Goal: Task Accomplishment & Management: Complete application form

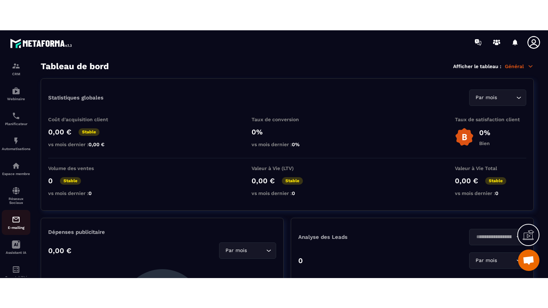
scroll to position [81, 0]
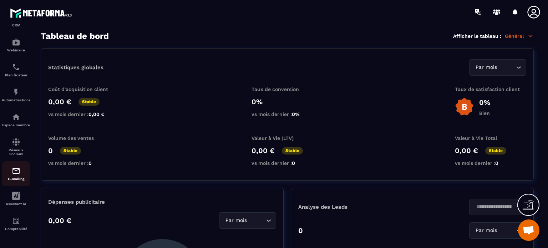
click at [19, 173] on img at bounding box center [16, 171] width 9 height 9
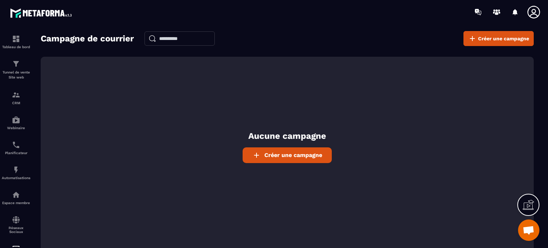
click at [270, 154] on span "Créer une campagne" at bounding box center [293, 155] width 58 height 7
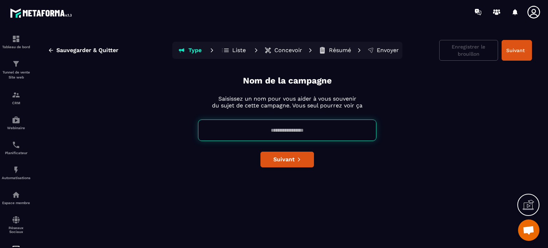
click at [251, 130] on input at bounding box center [287, 129] width 178 height 21
paste input "**********"
type input "**********"
click at [283, 160] on span "Suivant" at bounding box center [283, 159] width 21 height 7
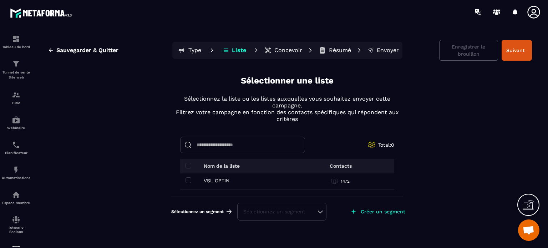
click at [528, 206] on icon at bounding box center [528, 204] width 11 height 11
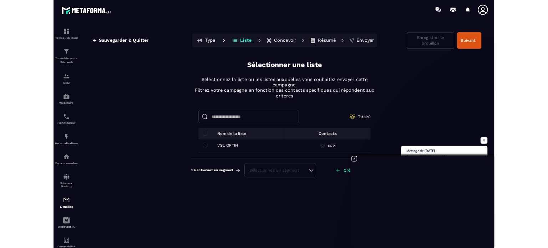
scroll to position [4057, 0]
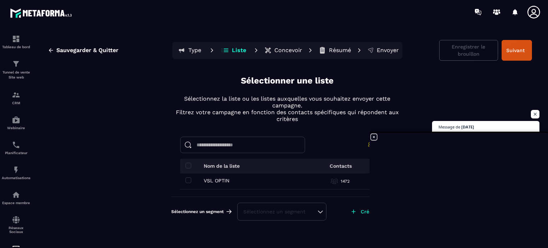
click at [375, 137] on icon at bounding box center [374, 137] width 9 height 9
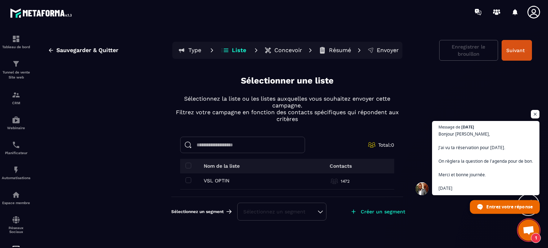
click at [494, 207] on span "Entrez votre réponse" at bounding box center [509, 206] width 46 height 12
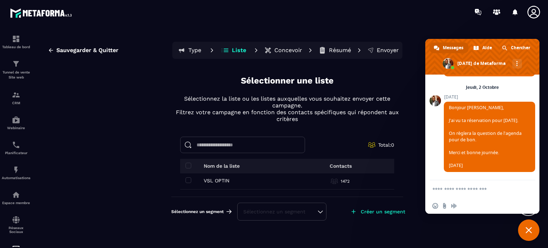
scroll to position [4155, 0]
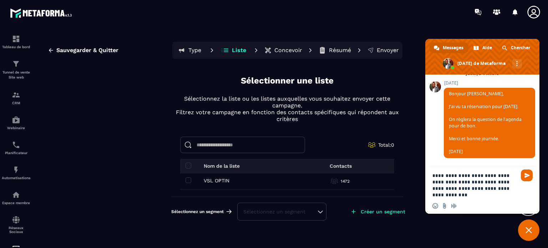
type textarea "**********"
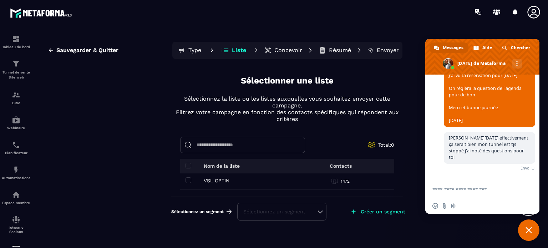
scroll to position [4193, 0]
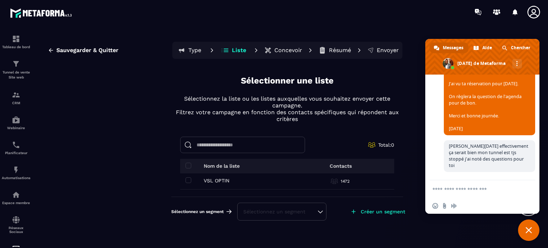
click at [204, 143] on input at bounding box center [242, 145] width 125 height 16
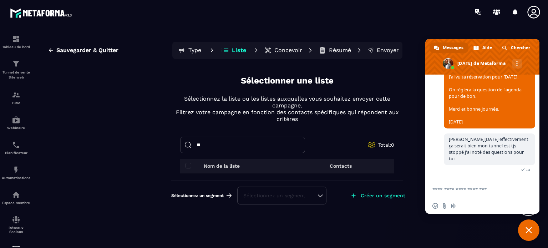
type input "*"
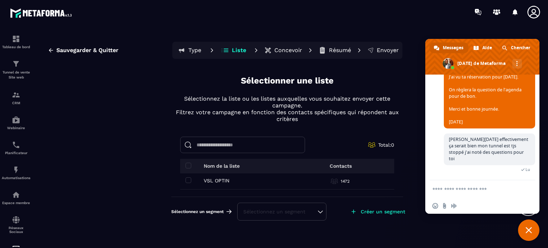
click at [154, 113] on div "Sauvegarder & Quitter Type Liste Concevoir Résumé Envoyer Enregistrer le brouil…" at bounding box center [287, 142] width 507 height 223
click at [188, 179] on span at bounding box center [188, 180] width 6 height 6
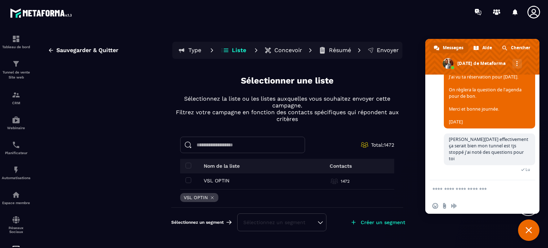
click at [320, 222] on div "Sélectionnez un segment" at bounding box center [281, 222] width 77 height 7
click at [370, 221] on p "Créer un segment" at bounding box center [383, 222] width 45 height 6
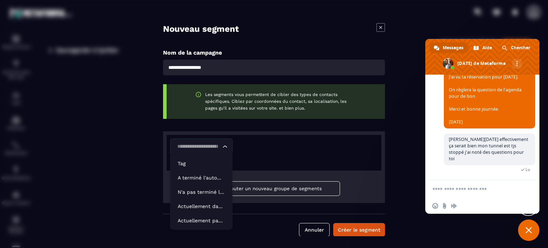
click at [223, 147] on icon "Search for option" at bounding box center [224, 146] width 7 height 7
click at [192, 174] on p "A terminé l'automatisation" at bounding box center [201, 177] width 47 height 7
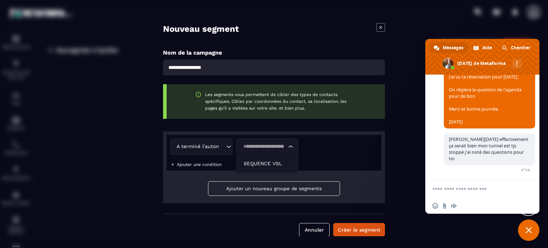
click at [292, 147] on icon "Search for option" at bounding box center [290, 146] width 7 height 7
click at [205, 164] on p "Ajouter une condition" at bounding box center [199, 164] width 45 height 5
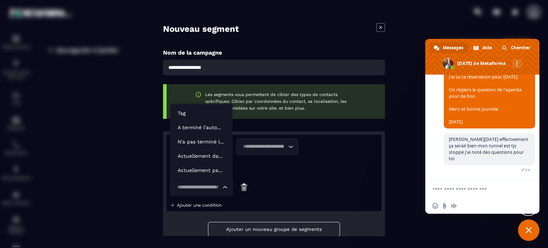
click at [224, 186] on icon "Search for option" at bounding box center [224, 187] width 7 height 7
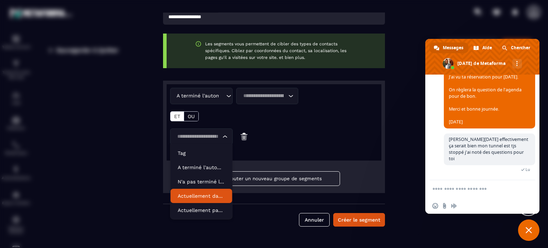
scroll to position [52, 0]
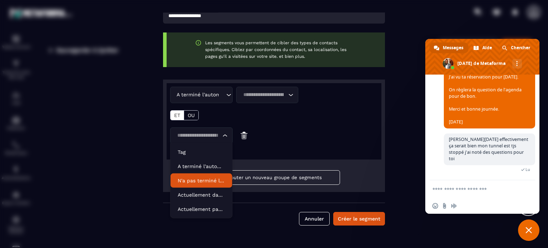
click at [259, 95] on input "Search for option" at bounding box center [264, 95] width 46 height 8
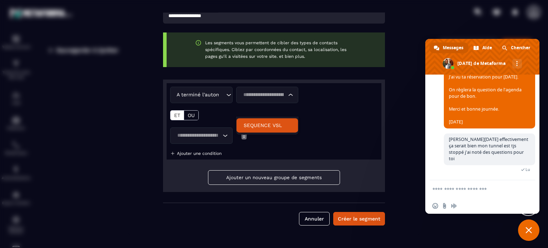
scroll to position [0, 0]
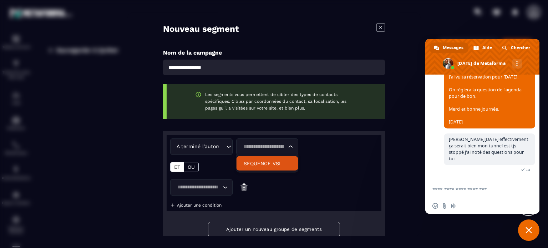
click at [528, 228] on span "Fermer le chat" at bounding box center [528, 230] width 6 height 6
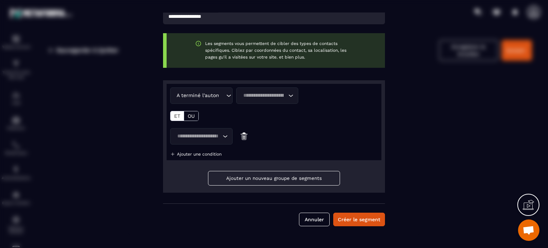
scroll to position [52, 0]
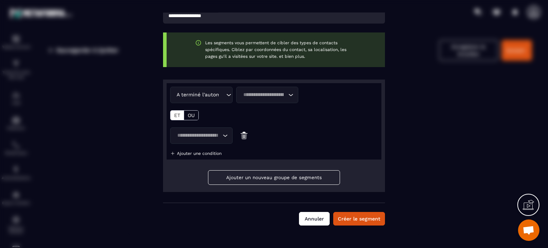
click at [315, 214] on button "Annuler" at bounding box center [314, 219] width 31 height 14
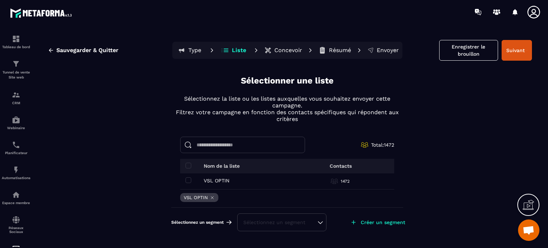
click at [215, 145] on input at bounding box center [242, 145] width 125 height 16
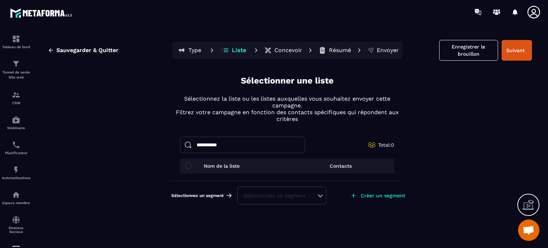
click at [229, 144] on input "**********" at bounding box center [242, 145] width 125 height 16
type input "**********"
click at [188, 165] on span at bounding box center [188, 166] width 6 height 6
click at [189, 165] on span at bounding box center [188, 166] width 6 height 6
click at [226, 146] on input "**********" at bounding box center [242, 145] width 125 height 16
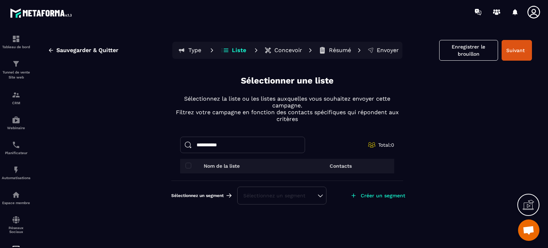
drag, startPoint x: 225, startPoint y: 145, endPoint x: 191, endPoint y: 142, distance: 34.0
click at [191, 142] on input "**********" at bounding box center [242, 145] width 125 height 16
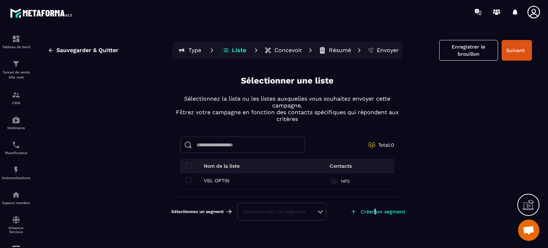
click at [374, 210] on p "Créer un segment" at bounding box center [383, 212] width 45 height 6
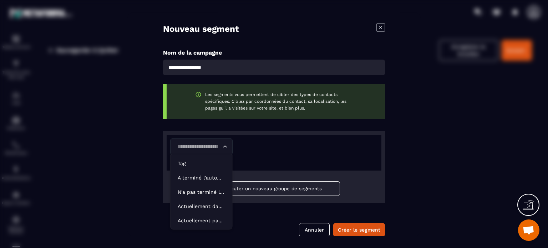
click at [200, 146] on input "Search for option" at bounding box center [198, 147] width 46 height 8
click at [190, 177] on p "A terminé l'automatisation" at bounding box center [201, 177] width 47 height 7
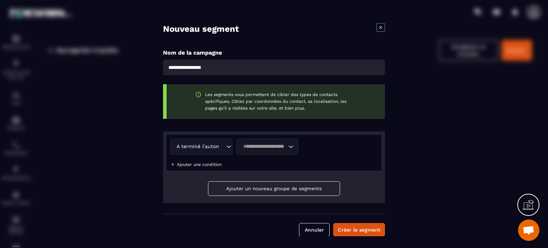
click at [237, 185] on button "Ajouter un nouveau groupe de segments" at bounding box center [274, 188] width 132 height 15
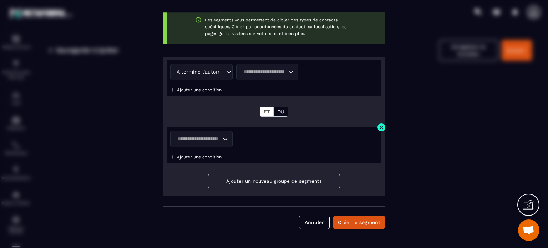
scroll to position [78, 0]
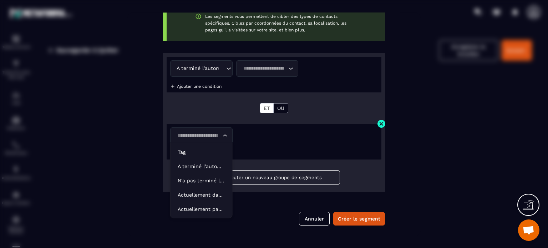
click at [194, 135] on input "Search for option" at bounding box center [198, 136] width 46 height 8
click at [188, 109] on div "A terminé l'automatisation Loading... Loading... Ajouter une condition ET OU" at bounding box center [274, 85] width 215 height 56
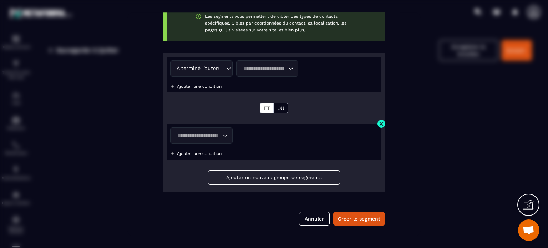
click at [278, 108] on p "OU" at bounding box center [280, 108] width 7 height 6
click at [267, 109] on p "ET" at bounding box center [267, 108] width 6 height 6
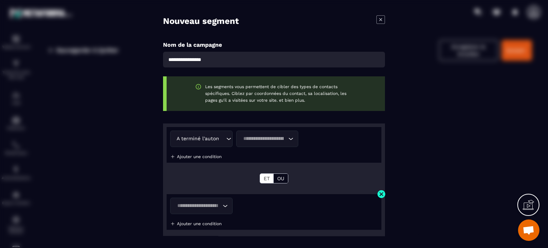
scroll to position [7, 0]
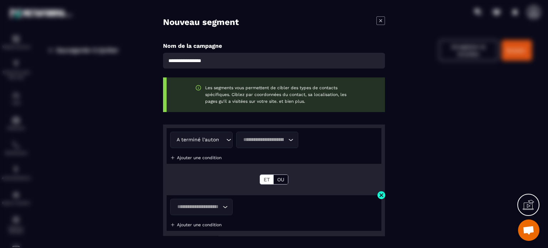
click at [190, 154] on div "A terminé l'automatisation Loading... Loading... Ajouter une condition" at bounding box center [274, 146] width 215 height 36
click at [185, 157] on p "Ajouter une condition" at bounding box center [199, 157] width 45 height 5
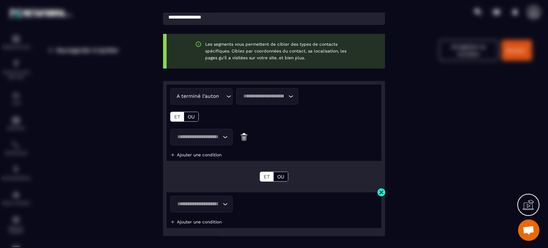
scroll to position [118, 0]
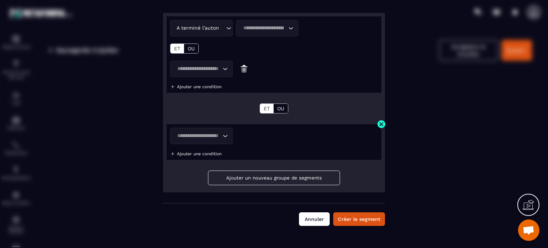
click at [311, 219] on button "Annuler" at bounding box center [314, 219] width 31 height 14
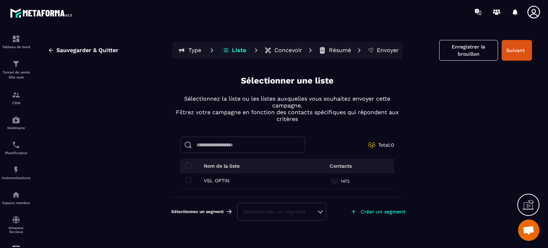
click at [197, 48] on p "Type" at bounding box center [194, 50] width 13 height 7
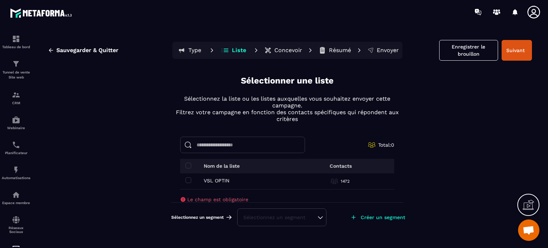
click at [214, 146] on input at bounding box center [242, 145] width 125 height 16
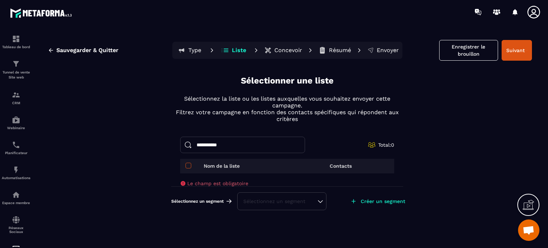
type input "**********"
click at [187, 165] on span at bounding box center [188, 166] width 6 height 6
click at [186, 165] on span at bounding box center [188, 166] width 6 height 6
drag, startPoint x: 225, startPoint y: 144, endPoint x: 190, endPoint y: 147, distance: 34.4
click at [190, 147] on input "**********" at bounding box center [242, 145] width 125 height 16
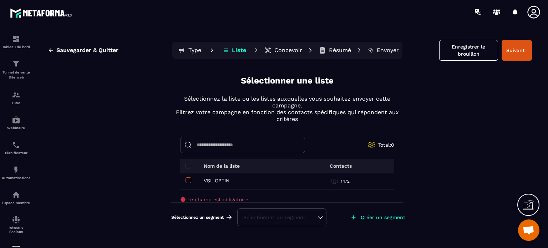
click at [187, 180] on span at bounding box center [188, 180] width 6 height 6
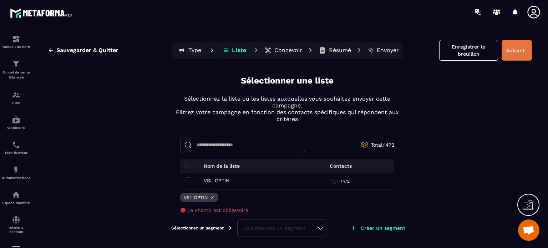
click at [513, 49] on button "Suivant" at bounding box center [516, 50] width 30 height 21
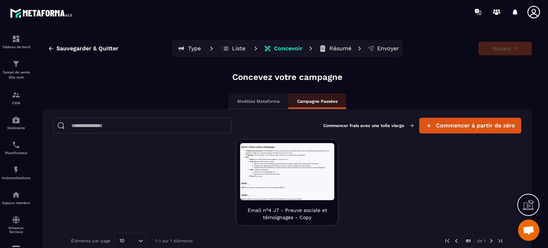
scroll to position [0, 0]
click at [442, 125] on span "Commencer à partir de zéro" at bounding box center [475, 125] width 79 height 7
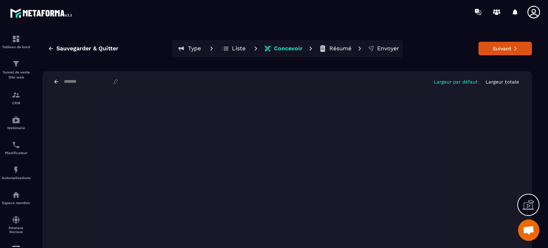
click at [491, 81] on p "Largeur totale" at bounding box center [502, 81] width 34 height 5
click at [337, 48] on p "Résumé" at bounding box center [340, 48] width 22 height 7
click at [499, 46] on button "Suivant" at bounding box center [505, 49] width 54 height 14
click at [71, 81] on input at bounding box center [87, 82] width 49 height 6
type input "**********"
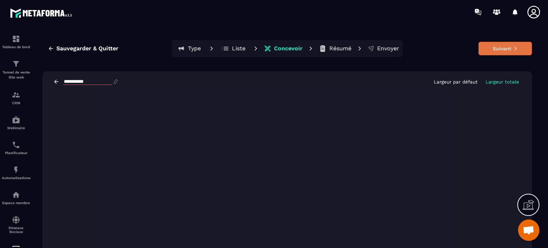
click at [491, 47] on button "Suivant" at bounding box center [505, 49] width 54 height 14
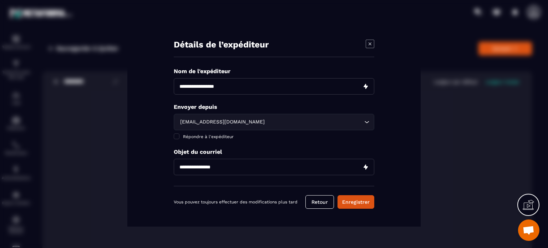
click at [370, 42] on icon "Modal window" at bounding box center [370, 44] width 9 height 9
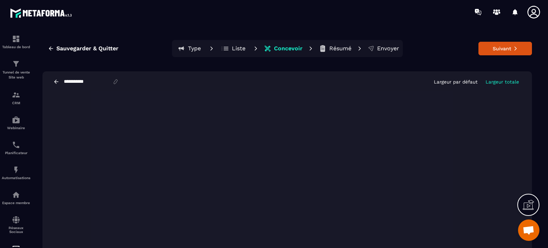
click at [191, 49] on p "Type" at bounding box center [194, 48] width 13 height 7
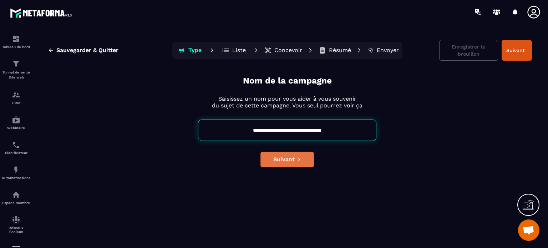
click at [283, 158] on span "Suivant" at bounding box center [283, 159] width 21 height 7
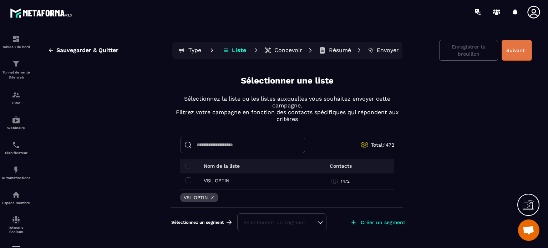
click at [514, 47] on button "Suivant" at bounding box center [516, 50] width 30 height 21
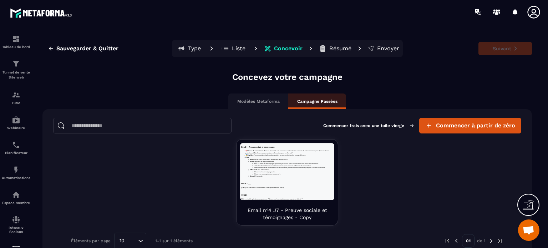
click at [258, 100] on p "Modèles Metaforma" at bounding box center [258, 101] width 42 height 6
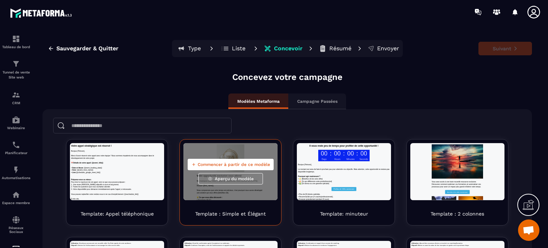
click at [260, 150] on div "Commencer à partir de ce modèle Aperçu du modèle" at bounding box center [230, 171] width 94 height 57
click at [214, 210] on p "Template : Simple et Élégant" at bounding box center [230, 213] width 71 height 7
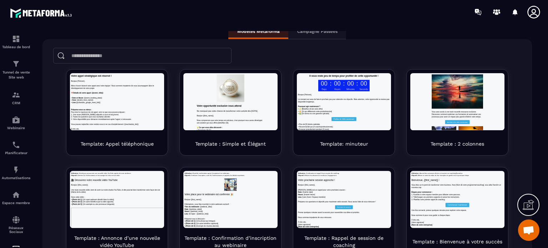
scroll to position [71, 0]
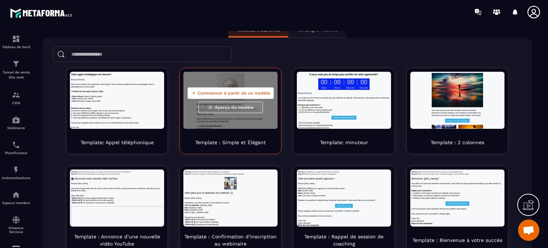
click at [220, 139] on p "Template : Simple et Élégant" at bounding box center [230, 142] width 71 height 7
click at [226, 93] on span "Commencer à partir de ce modèle" at bounding box center [234, 93] width 72 height 6
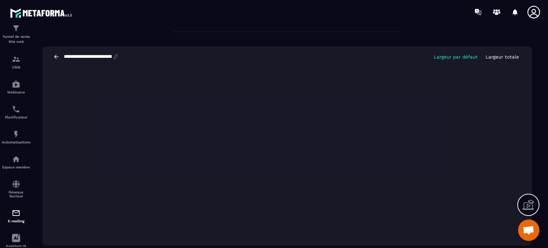
scroll to position [0, 0]
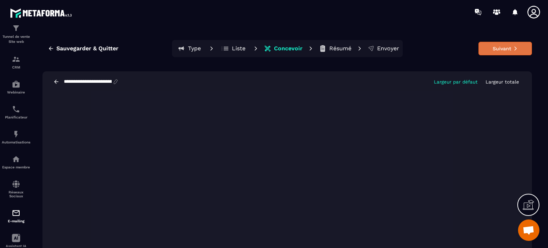
click at [499, 49] on button "Suivant" at bounding box center [505, 49] width 54 height 14
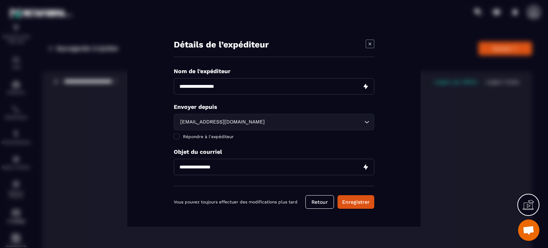
click at [204, 86] on input "Modal window" at bounding box center [274, 86] width 200 height 16
type input "**********"
click at [283, 126] on input "Search for option" at bounding box center [314, 122] width 96 height 8
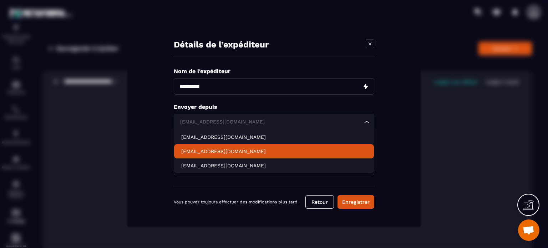
click at [191, 148] on p "[EMAIL_ADDRESS][DOMAIN_NAME]" at bounding box center [273, 151] width 185 height 7
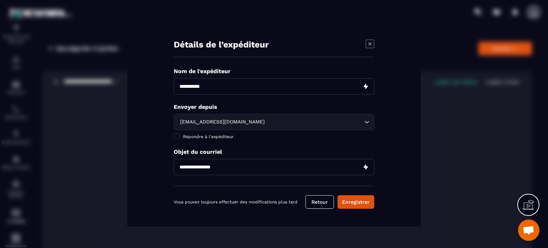
click at [188, 164] on input "Modal window" at bounding box center [274, 167] width 200 height 16
click at [140, 149] on div "Détails de l’expéditeur Nom de l'expéditeur Envoyer depuis [EMAIL_ADDRESS][DOMA…" at bounding box center [273, 124] width 293 height 205
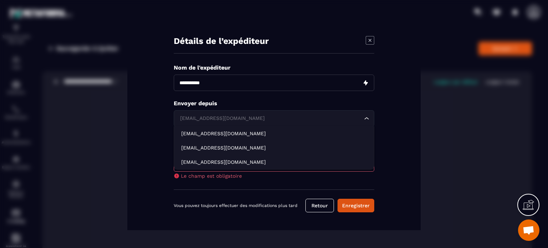
click at [368, 118] on icon "Search for option" at bounding box center [366, 118] width 7 height 7
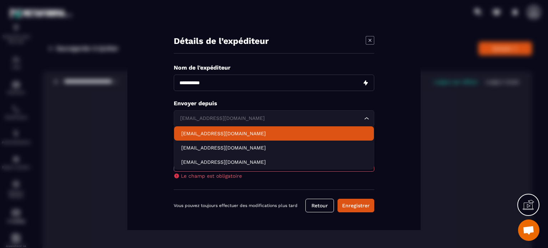
click at [208, 132] on p "[EMAIL_ADDRESS][DOMAIN_NAME]" at bounding box center [273, 133] width 185 height 7
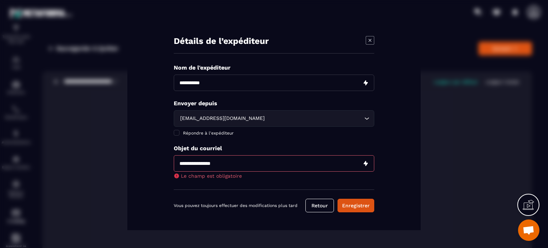
click at [365, 163] on input "Modal window" at bounding box center [274, 163] width 200 height 16
click at [234, 167] on input "**********" at bounding box center [274, 163] width 200 height 16
type input "**********"
click at [205, 147] on div "**********" at bounding box center [274, 127] width 200 height 126
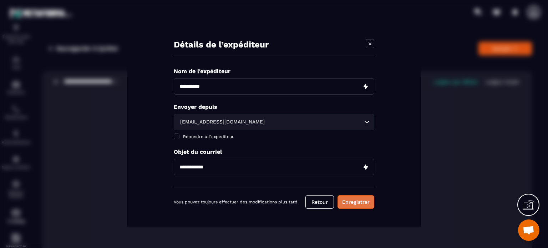
click at [343, 200] on button "Enregistrer" at bounding box center [355, 202] width 37 height 14
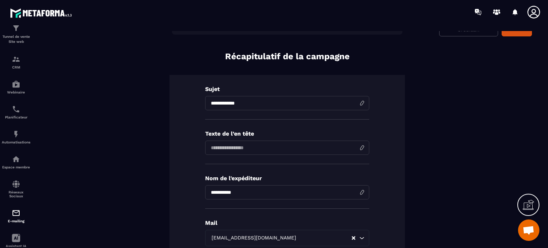
scroll to position [71, 0]
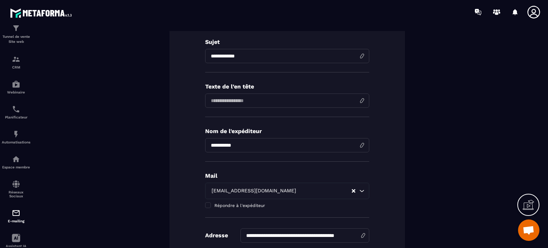
click at [216, 100] on input at bounding box center [287, 100] width 164 height 14
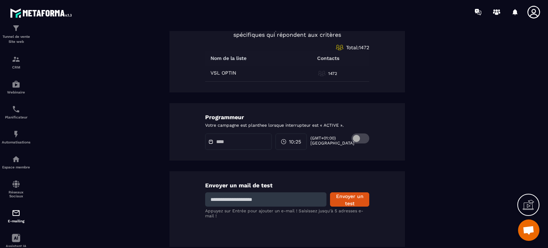
scroll to position [355, 0]
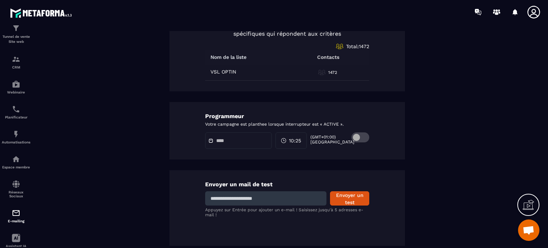
type input "**********"
click at [275, 198] on input at bounding box center [265, 198] width 121 height 14
type input "**********"
click at [341, 194] on button "Envoyer un test" at bounding box center [349, 198] width 39 height 14
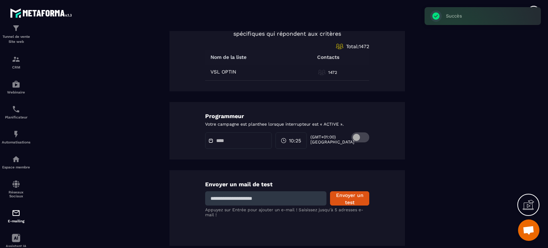
click at [272, 197] on input at bounding box center [265, 198] width 121 height 14
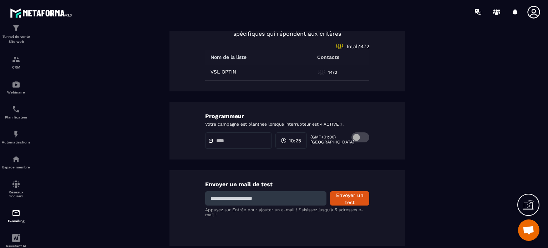
type input "**********"
click at [342, 197] on button "Envoyer un test" at bounding box center [349, 198] width 39 height 14
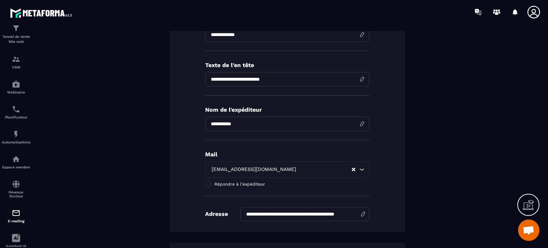
scroll to position [0, 0]
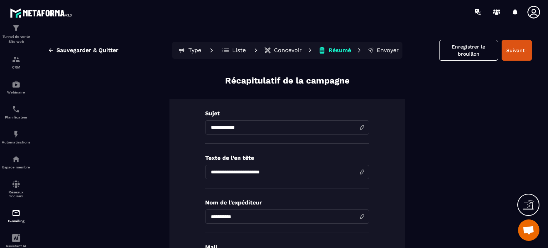
click at [285, 49] on p "Concevoir" at bounding box center [288, 50] width 28 height 7
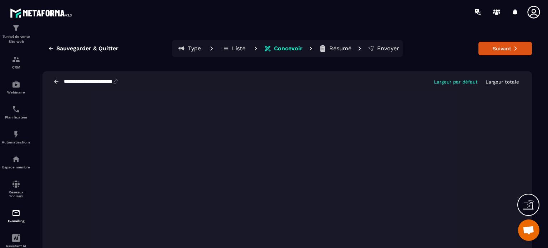
click at [377, 47] on p "Envoyer" at bounding box center [388, 48] width 22 height 7
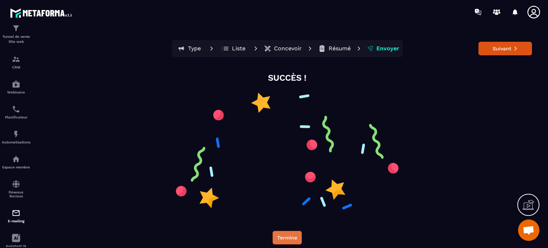
click at [294, 239] on button "Termine" at bounding box center [286, 238] width 29 height 14
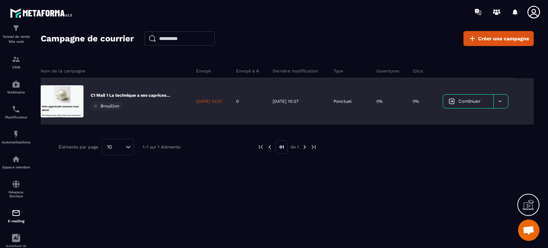
click at [503, 100] on div at bounding box center [500, 102] width 15 height 14
click at [488, 118] on span "Supprimer le campaign" at bounding box center [475, 119] width 51 height 5
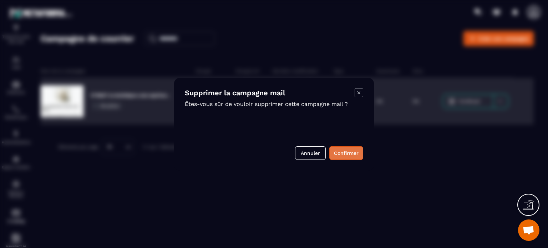
click at [342, 154] on button "Confirmer" at bounding box center [346, 153] width 34 height 14
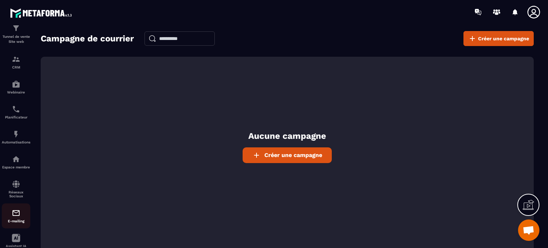
click at [18, 217] on img at bounding box center [16, 213] width 9 height 9
click at [14, 34] on div "Tunnel de vente Site web" at bounding box center [16, 34] width 29 height 20
click at [15, 192] on div "Réseaux Sociaux" at bounding box center [16, 189] width 29 height 18
click at [285, 153] on span "Créer une campagne" at bounding box center [293, 155] width 58 height 7
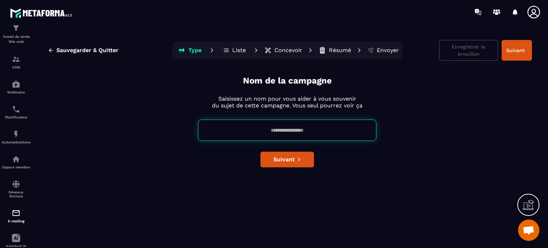
click at [240, 51] on p "Liste" at bounding box center [239, 50] width 14 height 7
click at [239, 51] on p "Liste" at bounding box center [239, 50] width 14 height 7
click at [267, 128] on input at bounding box center [287, 129] width 178 height 21
click at [114, 100] on div "Nom de la campagne Saisissez un nom pour vous aider à vous souvenir du sujet de…" at bounding box center [286, 160] width 489 height 170
click at [495, 12] on icon at bounding box center [496, 11] width 11 height 11
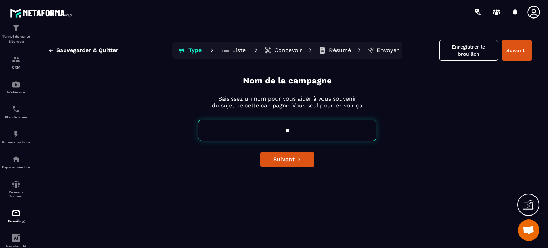
click at [291, 129] on input "**" at bounding box center [287, 129] width 178 height 21
type input "*"
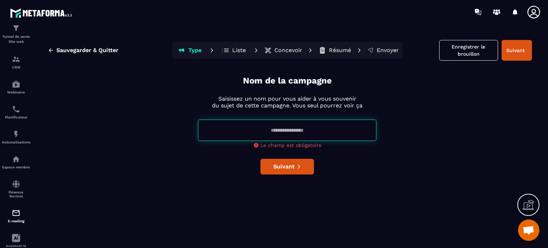
click at [530, 12] on icon at bounding box center [533, 12] width 14 height 14
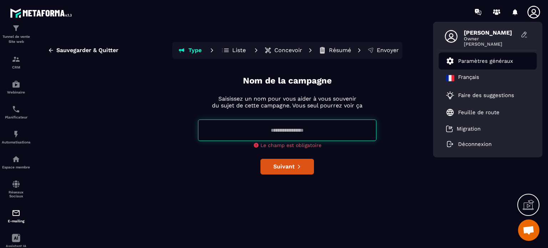
click at [470, 60] on p "Paramètres généraux" at bounding box center [485, 61] width 55 height 6
click at [471, 35] on div "[PERSON_NAME] Owner [PERSON_NAME]" at bounding box center [491, 37] width 54 height 17
click at [468, 63] on p "Paramètres généraux" at bounding box center [485, 61] width 55 height 6
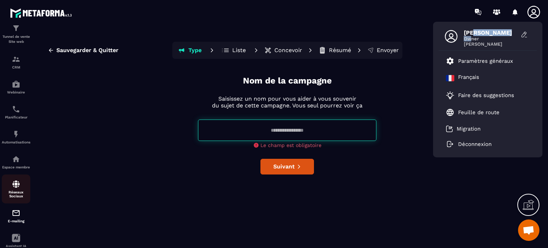
click at [17, 194] on p "Réseaux Sociaux" at bounding box center [16, 194] width 29 height 8
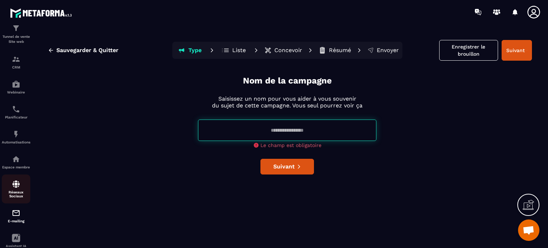
click at [14, 191] on div "Réseaux Sociaux" at bounding box center [16, 189] width 29 height 18
